Goal: Complete application form

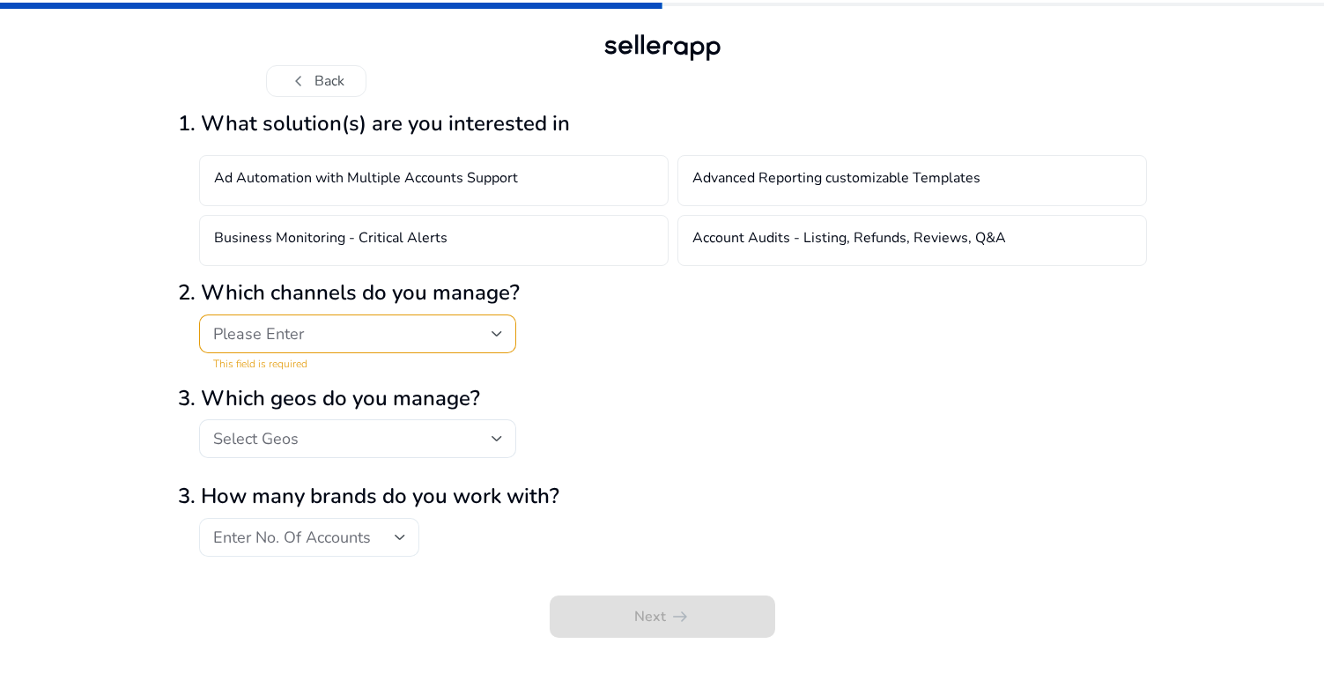
click at [409, 543] on div "Enter No. Of Accounts" at bounding box center [309, 537] width 220 height 39
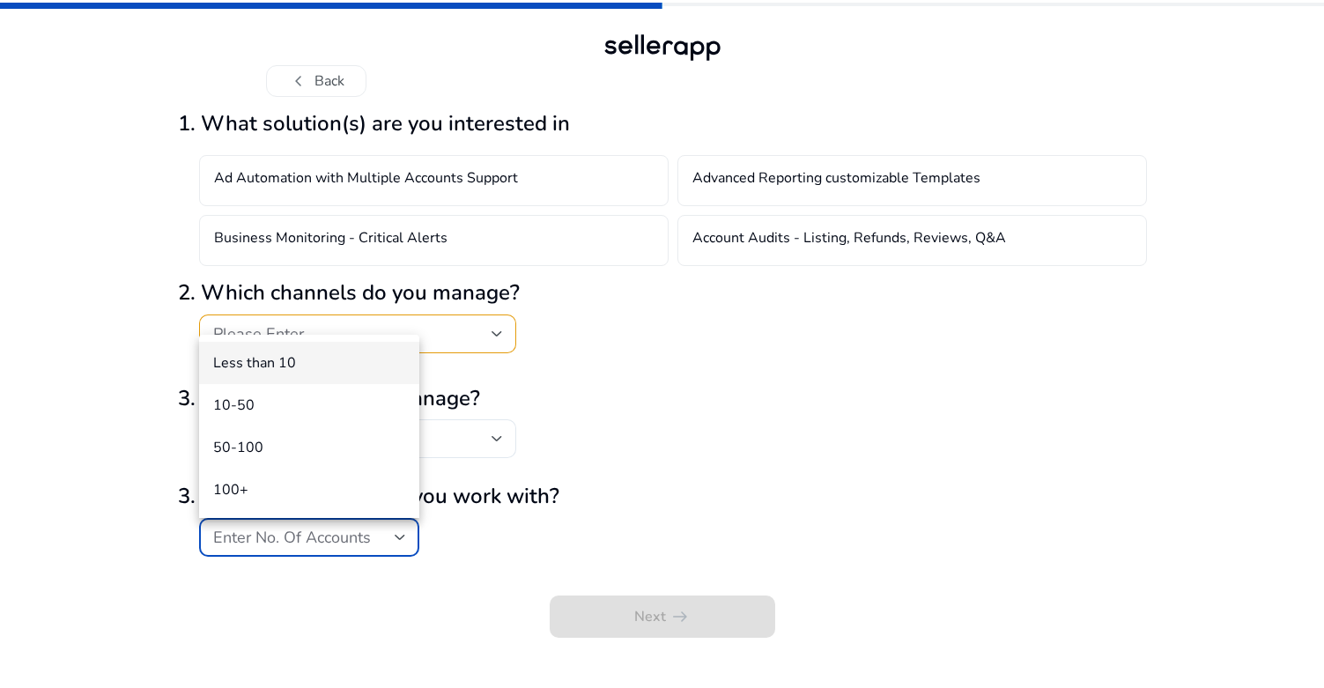
click at [409, 543] on div at bounding box center [662, 344] width 1324 height 688
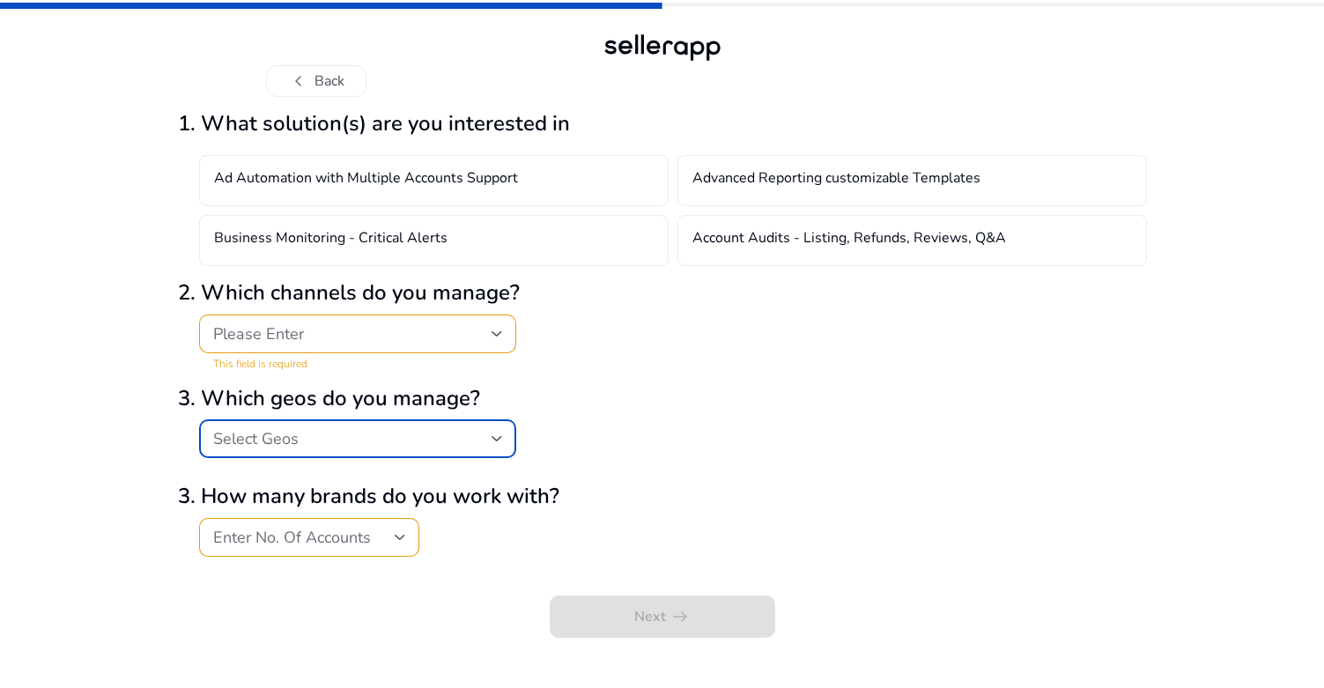
click at [429, 431] on div "Select Geos" at bounding box center [352, 438] width 278 height 19
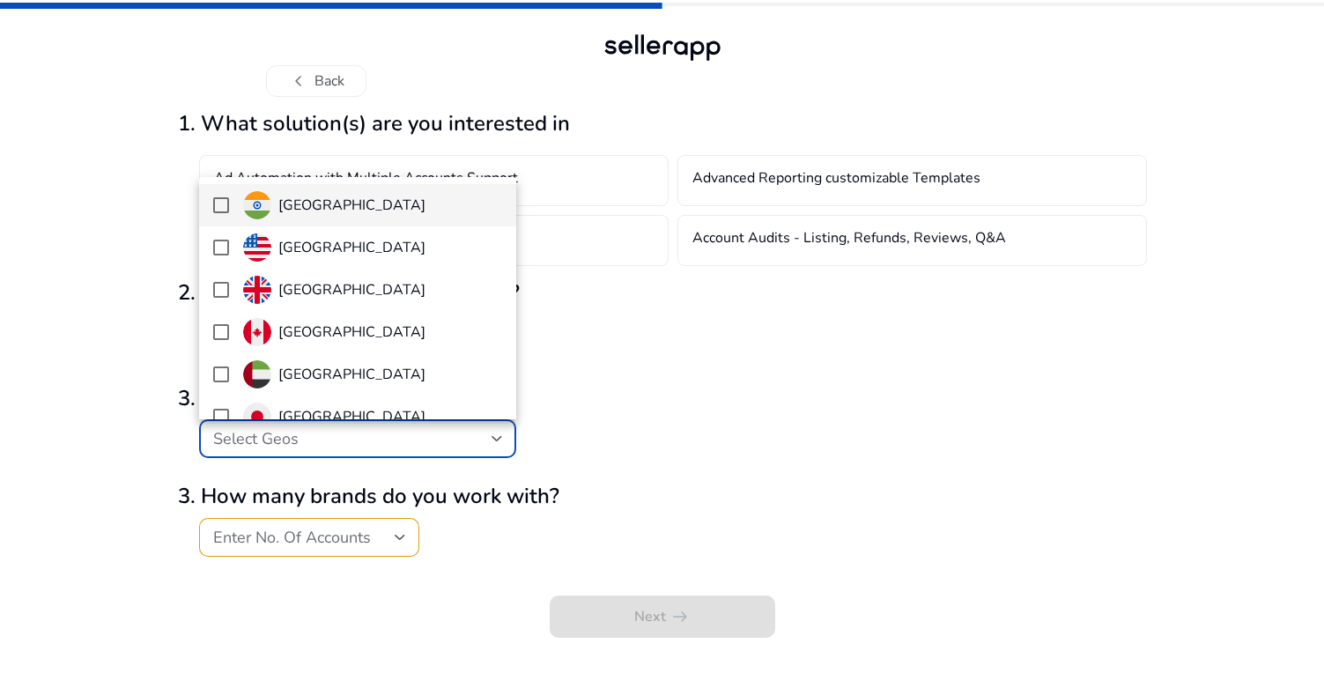
click at [575, 415] on div at bounding box center [662, 344] width 1324 height 688
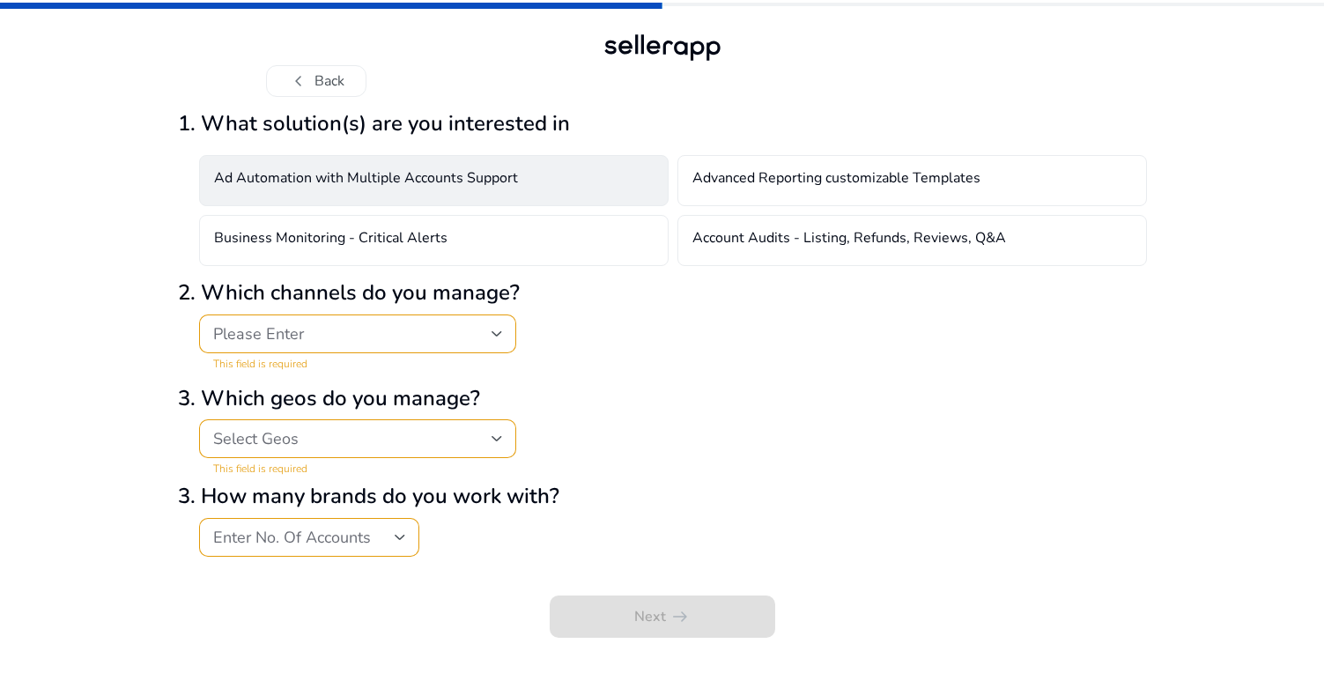
click at [328, 188] on h4 "Ad Automation with Multiple Accounts Support" at bounding box center [366, 180] width 304 height 21
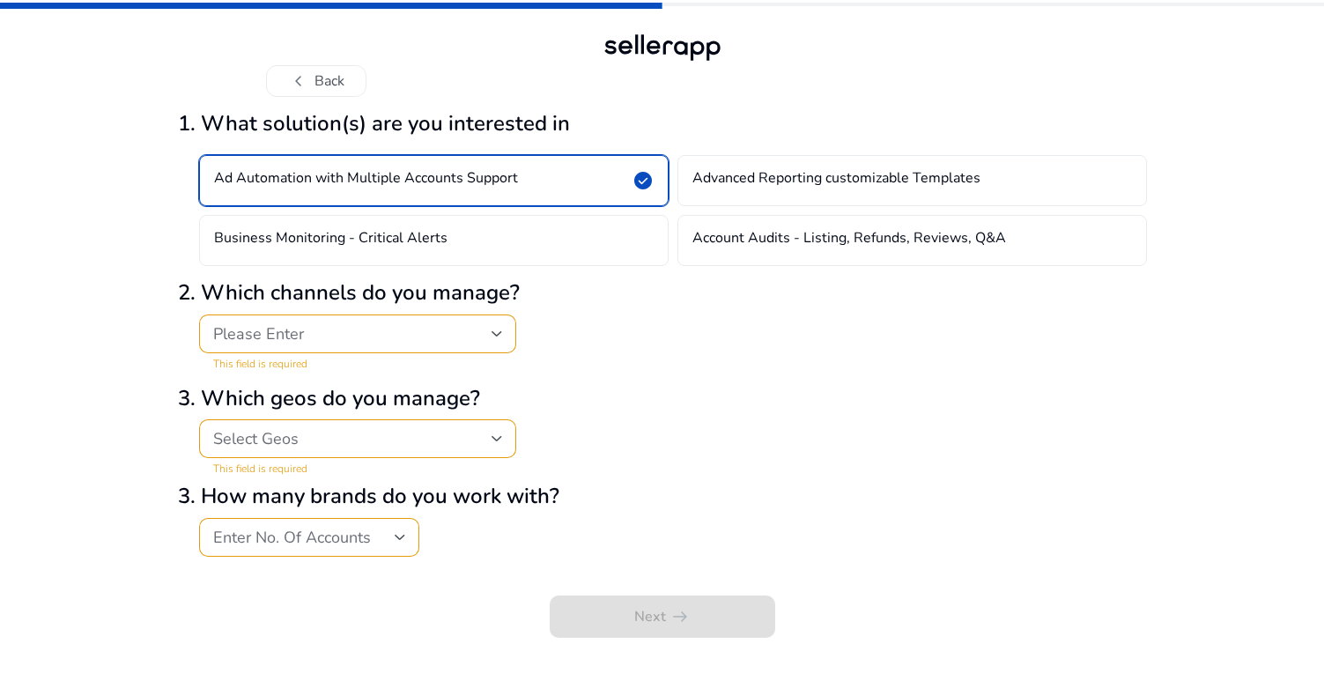
click at [330, 338] on div "Please Enter" at bounding box center [352, 333] width 278 height 19
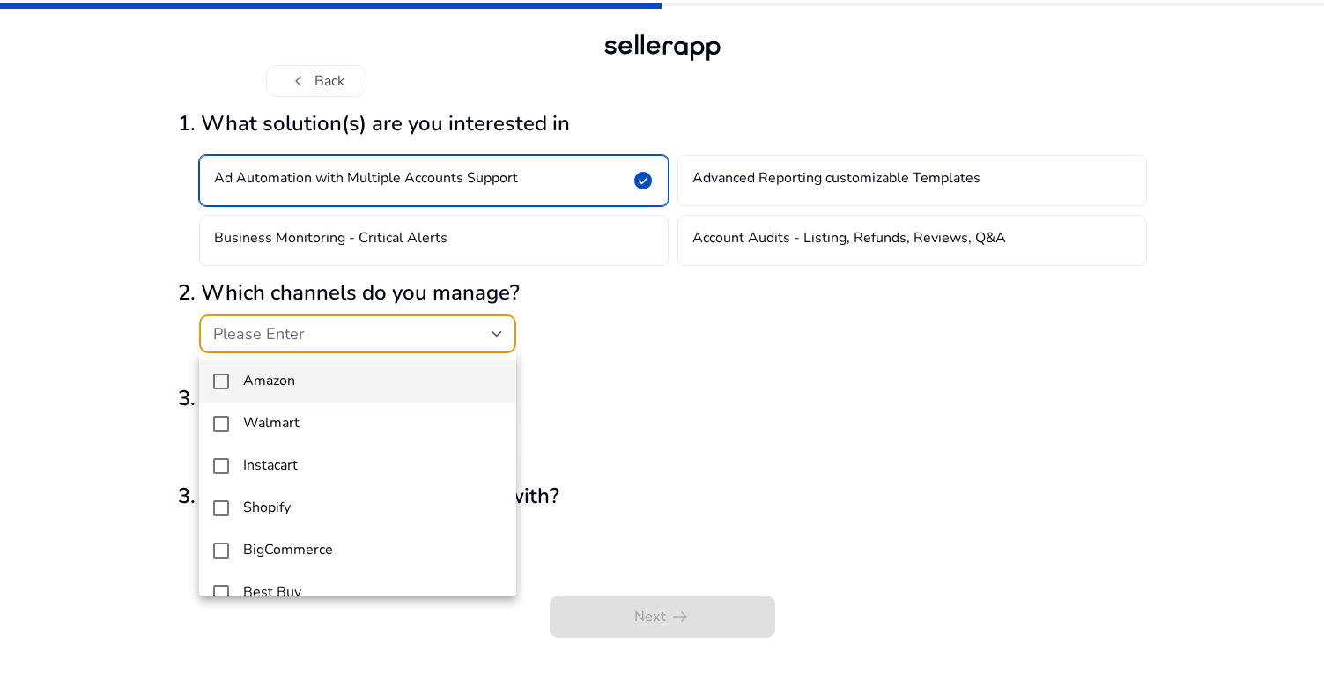
click at [285, 378] on h4 "Amazon" at bounding box center [269, 381] width 52 height 17
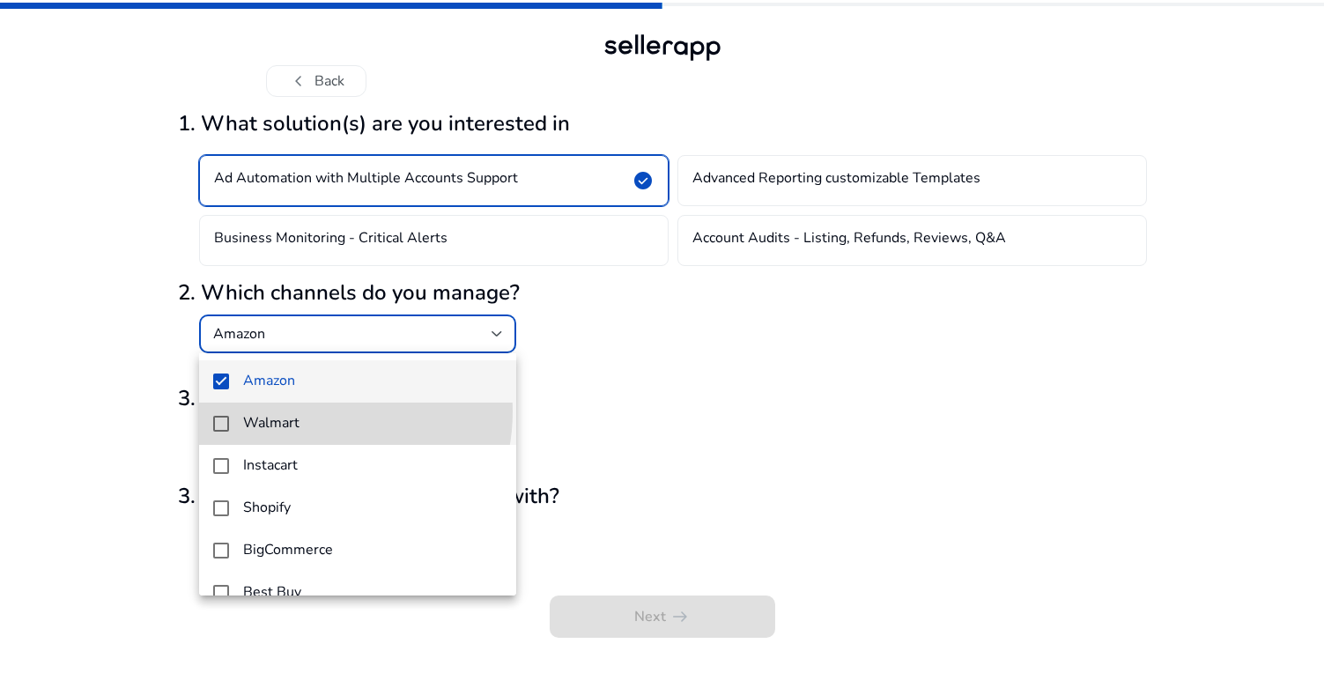
click at [311, 411] on mat-option "Walmart" at bounding box center [357, 424] width 317 height 42
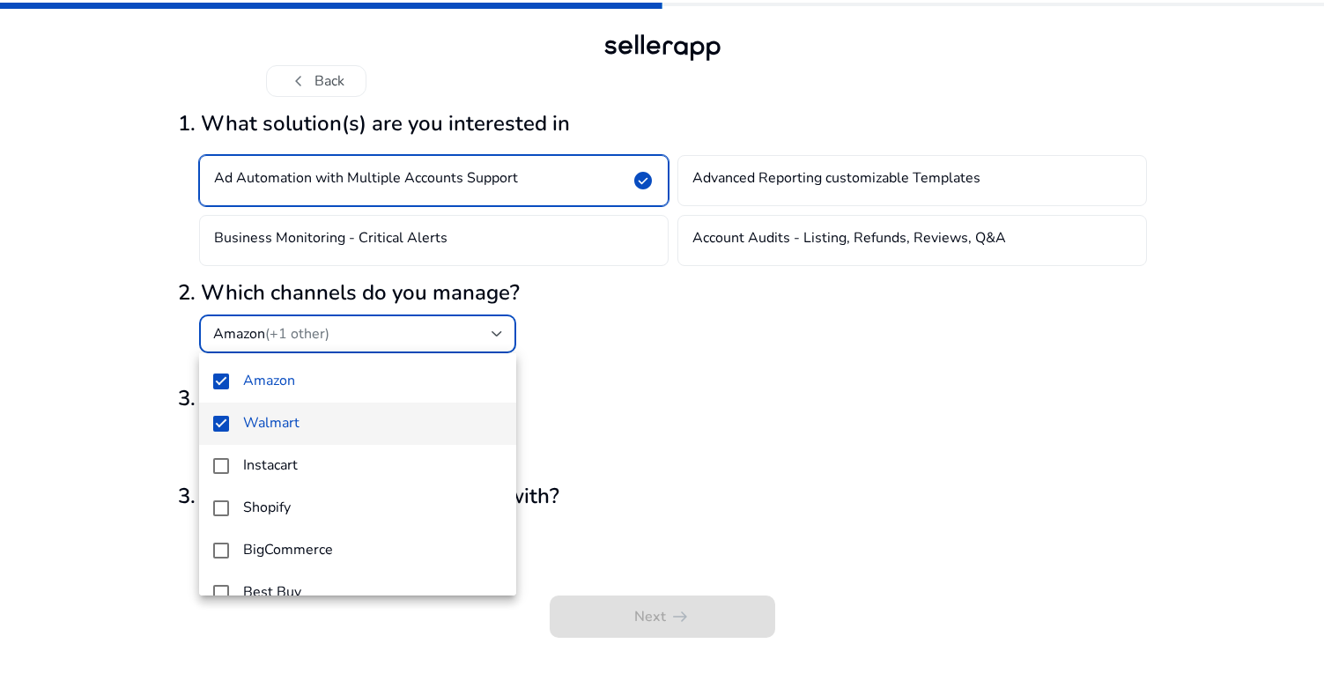
click at [660, 345] on div at bounding box center [662, 344] width 1324 height 688
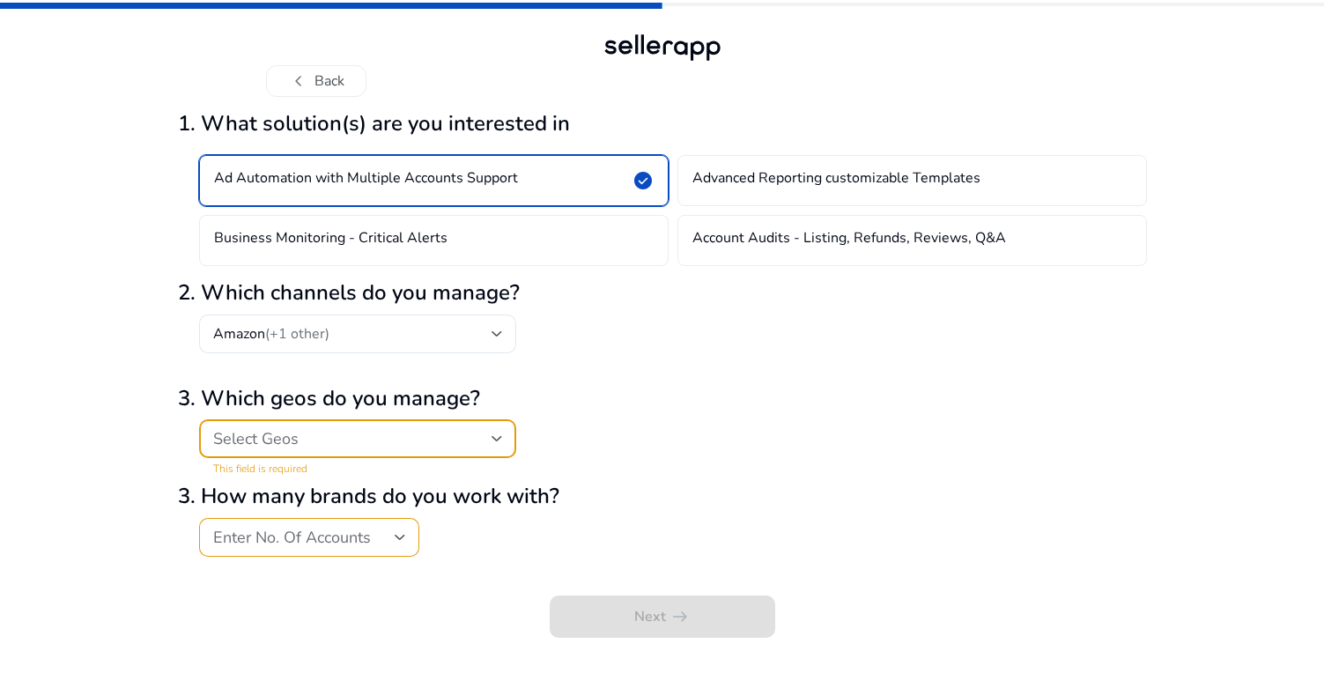
click at [321, 429] on div "Select Geos" at bounding box center [352, 438] width 278 height 19
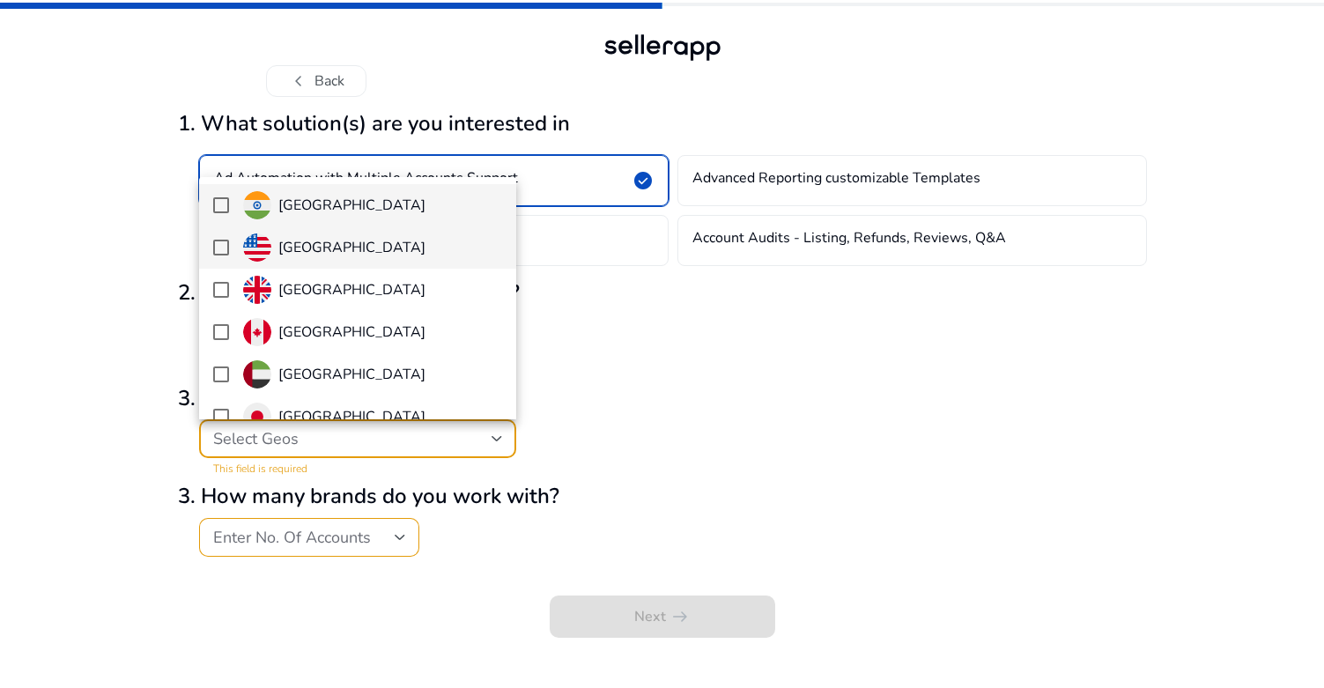
click at [283, 246] on h4 "United States" at bounding box center [351, 248] width 147 height 17
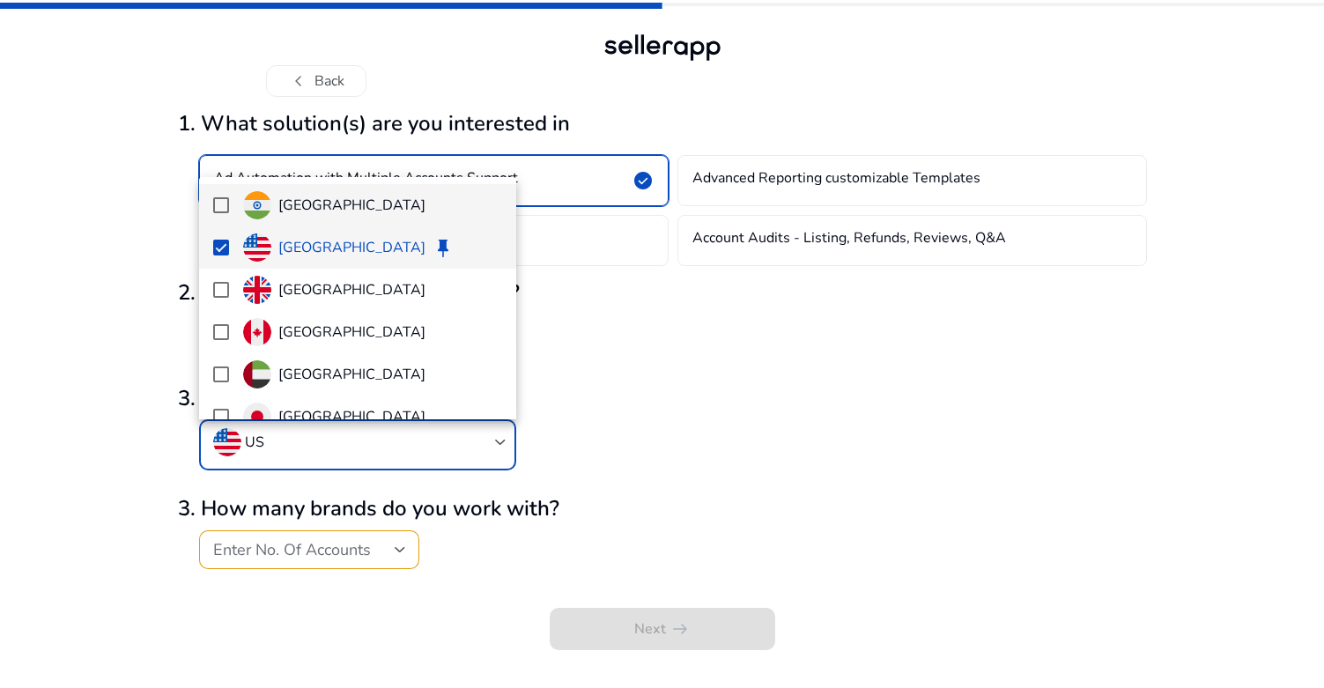
click at [220, 203] on mat-pseudo-checkbox at bounding box center [221, 205] width 16 height 16
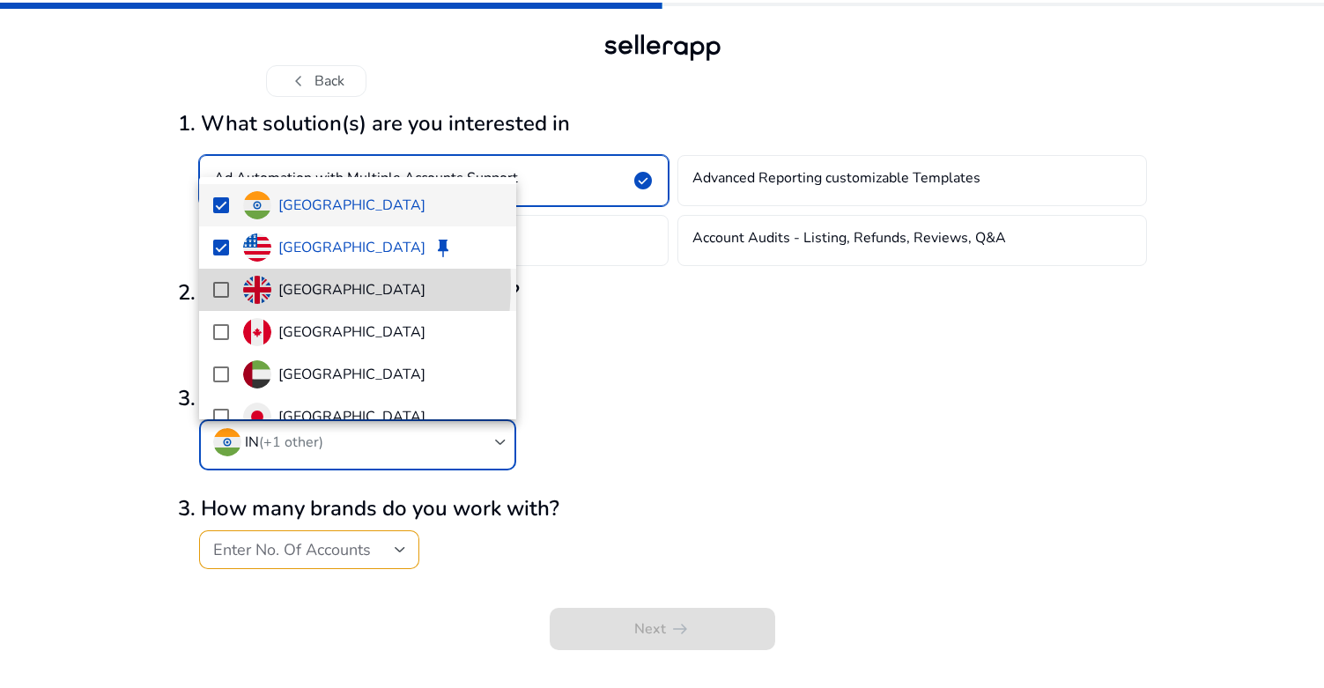
click at [221, 284] on mat-pseudo-checkbox at bounding box center [221, 290] width 16 height 16
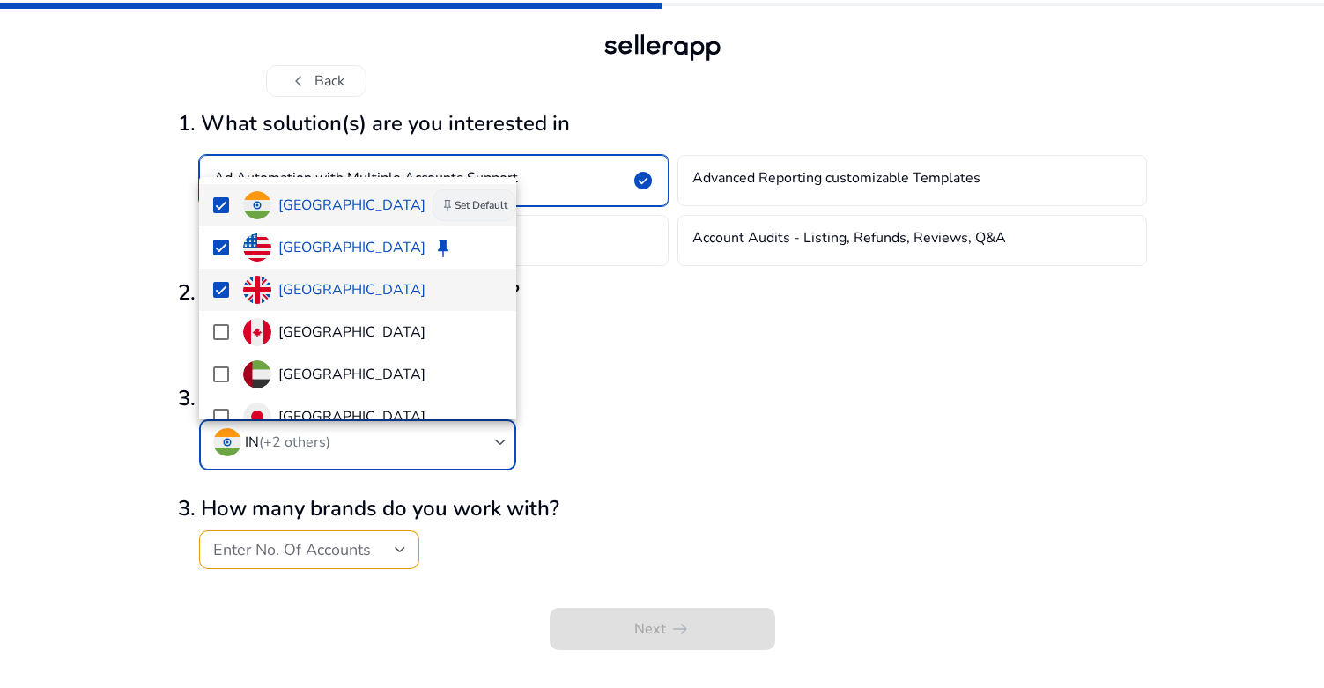
click at [433, 202] on button "keep Set Default" at bounding box center [474, 205] width 83 height 32
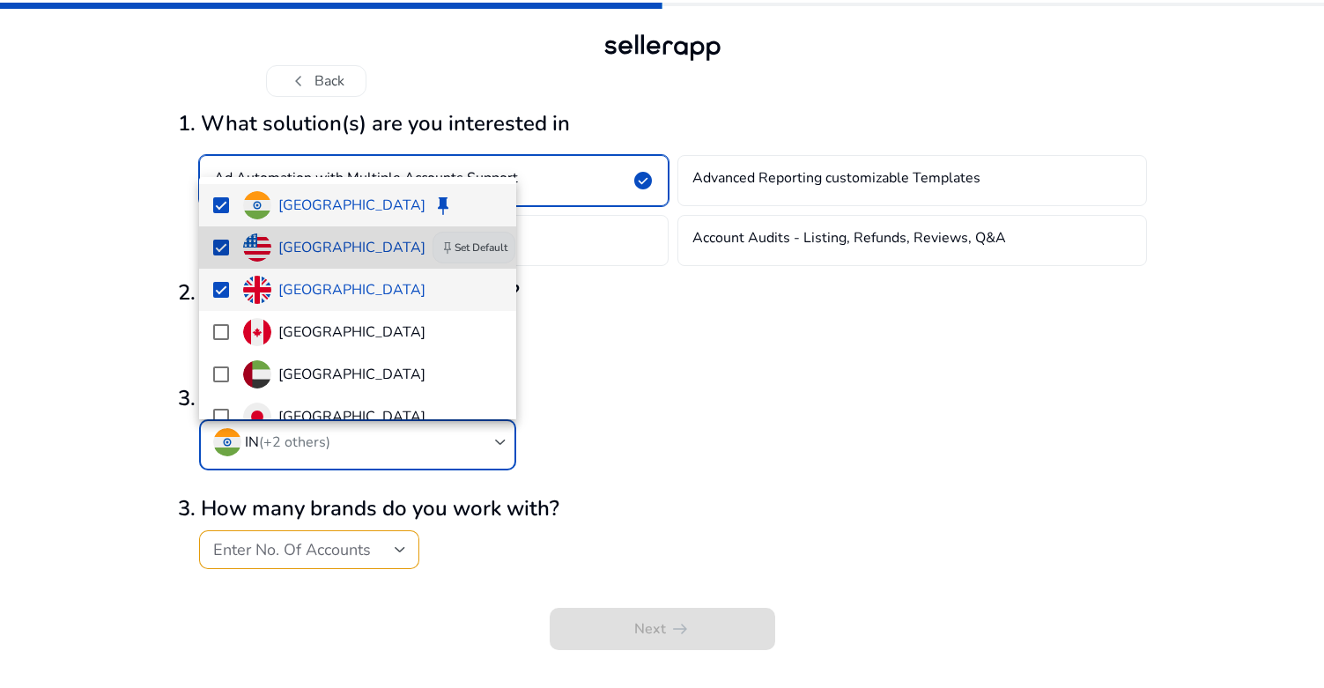
click at [440, 248] on span "keep" at bounding box center [447, 248] width 14 height 14
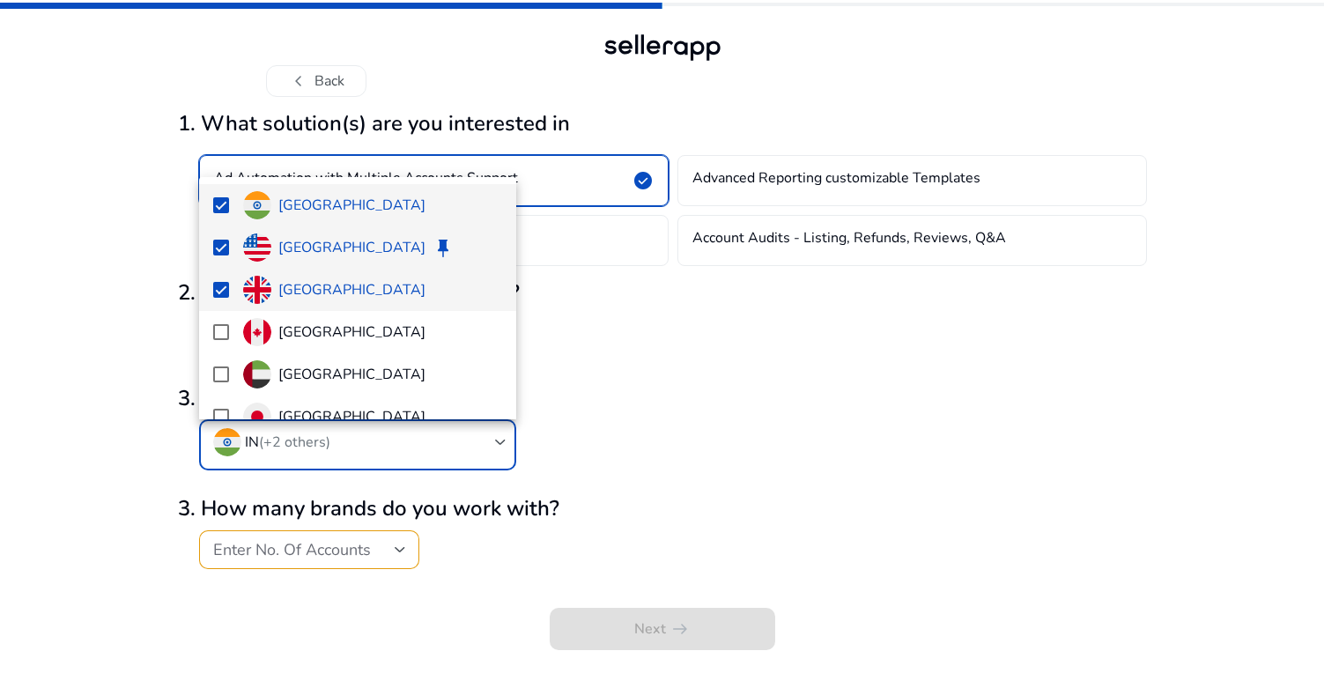
click at [603, 321] on div at bounding box center [662, 344] width 1324 height 688
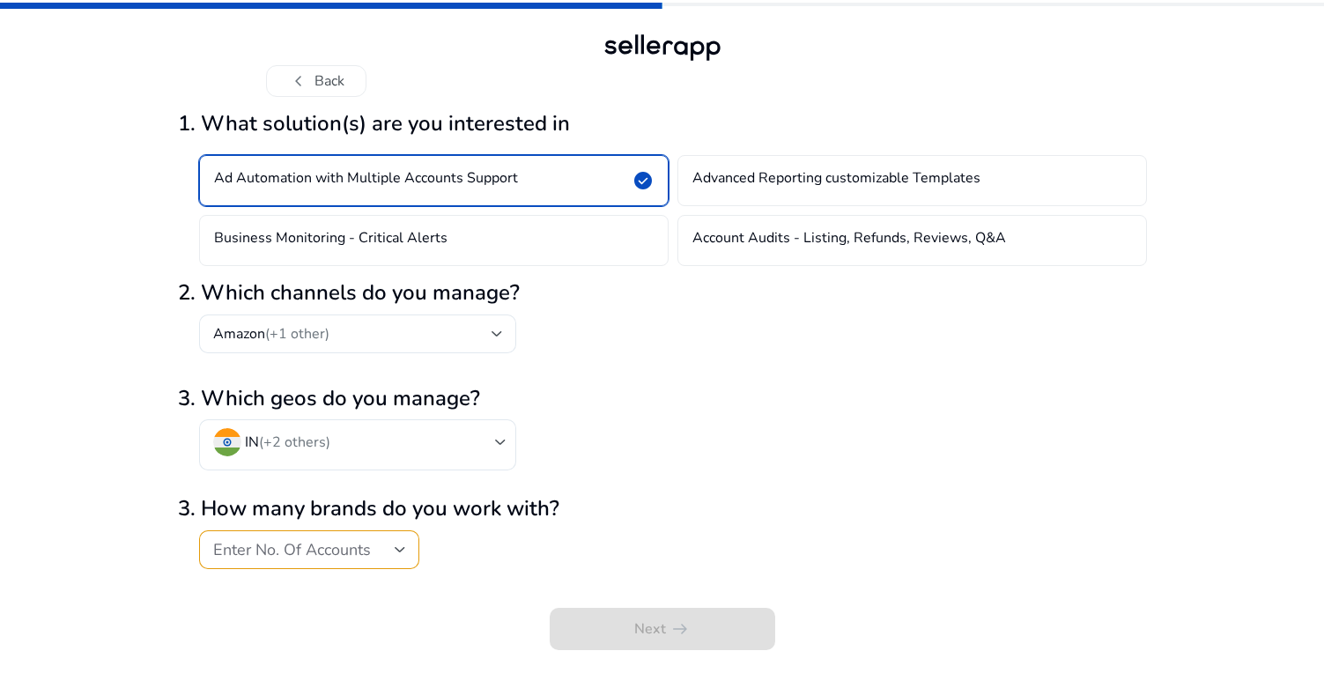
click at [300, 552] on span "Enter No. Of Accounts" at bounding box center [292, 549] width 158 height 21
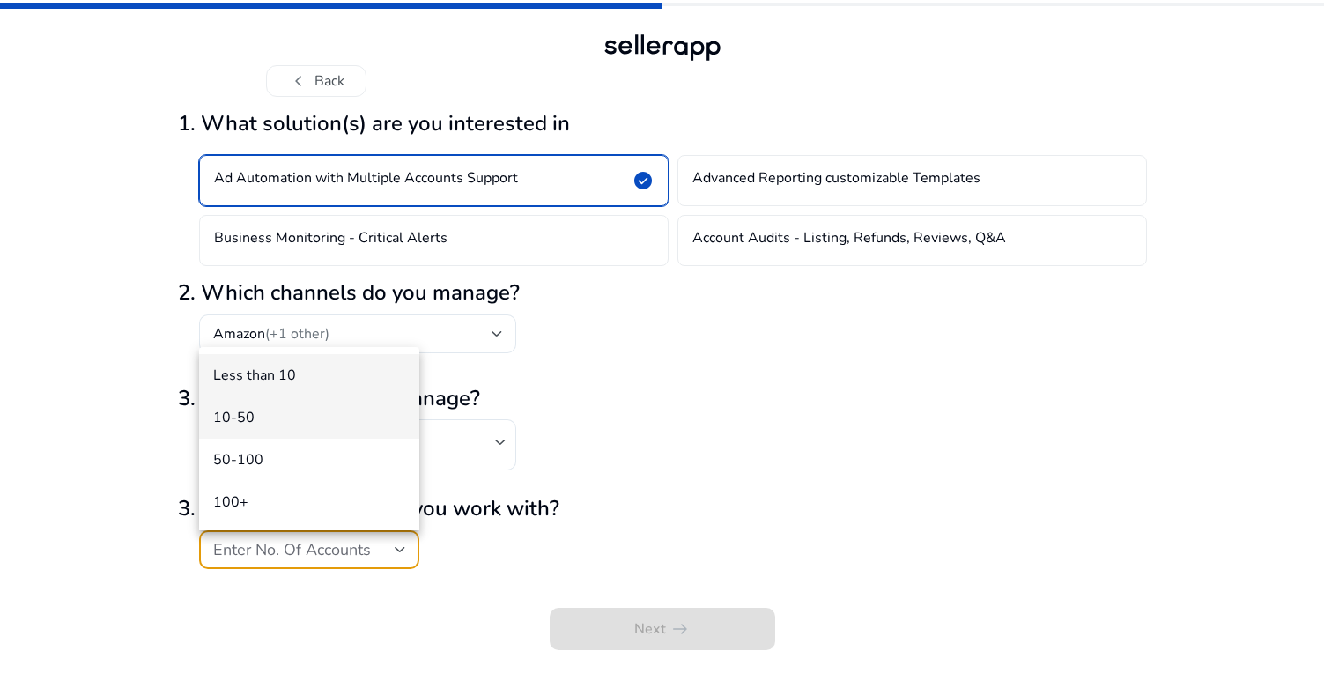
click at [222, 419] on span "10-50" at bounding box center [309, 417] width 192 height 19
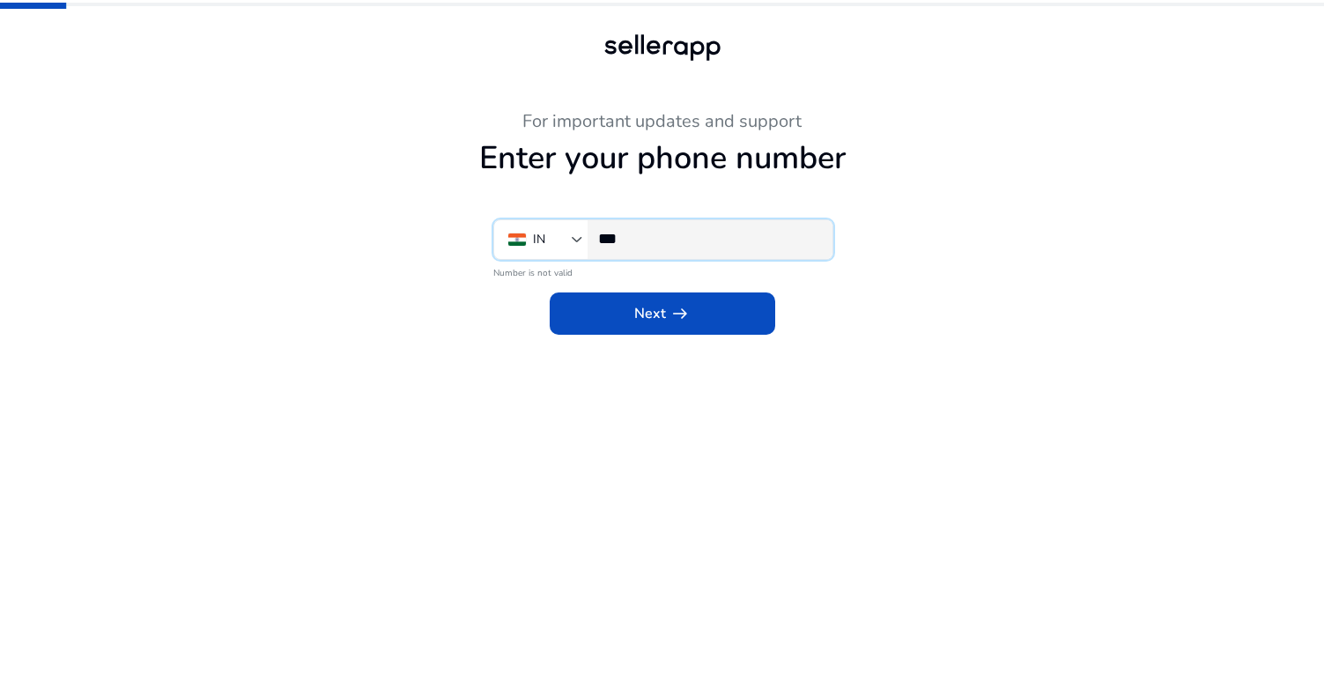
click at [686, 235] on input "***" at bounding box center [708, 238] width 220 height 19
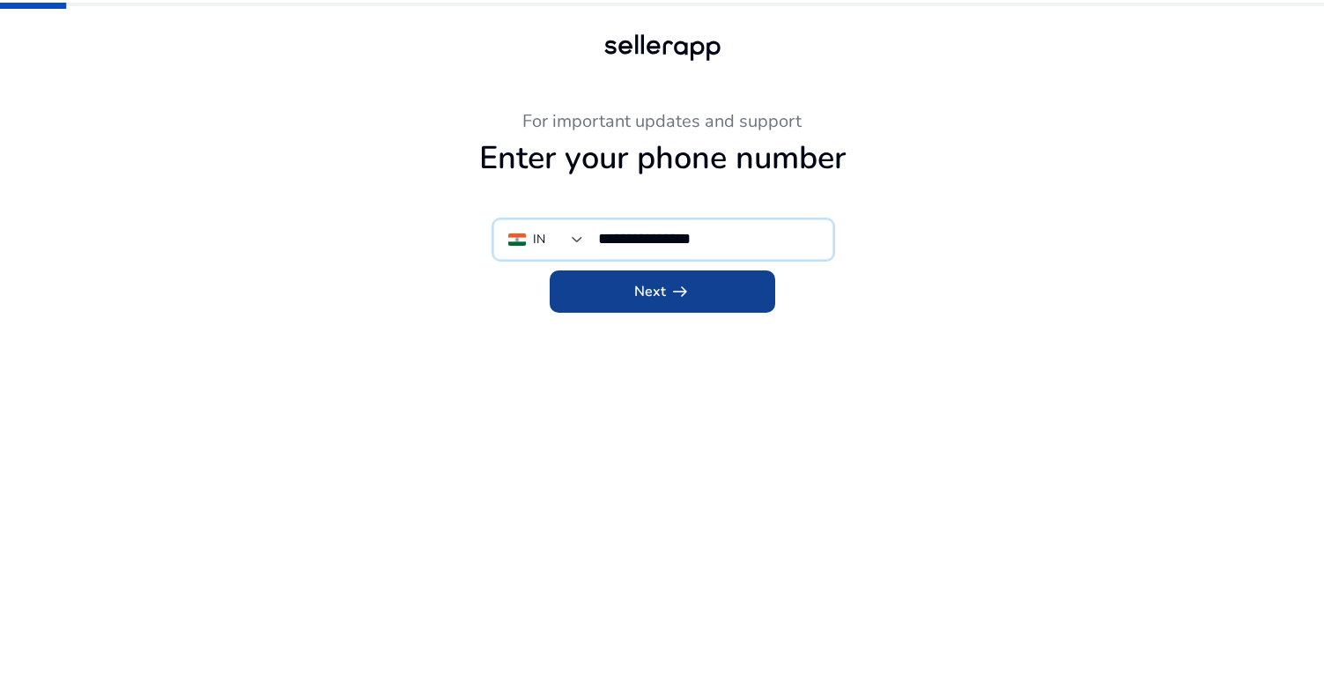
type input "**********"
click at [666, 292] on app-icon "arrow_right_alt" at bounding box center [678, 291] width 25 height 21
